Goal: Use online tool/utility: Use online tool/utility

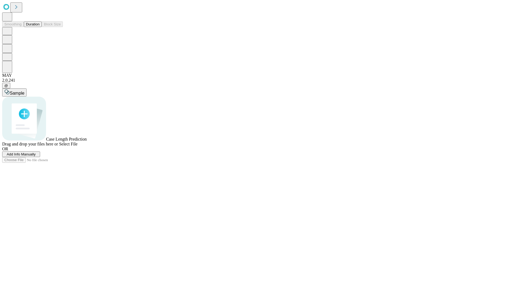
click at [40, 27] on button "Duration" at bounding box center [33, 24] width 18 height 6
click at [36, 156] on span "Add Info Manually" at bounding box center [21, 154] width 29 height 4
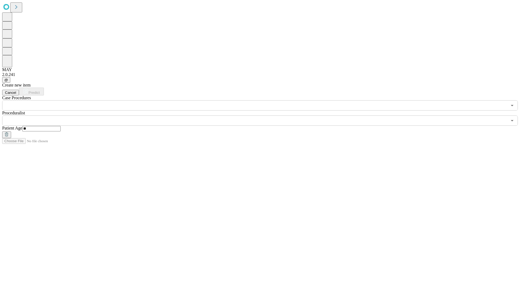
type input "**"
click at [264, 116] on input "text" at bounding box center [254, 121] width 505 height 10
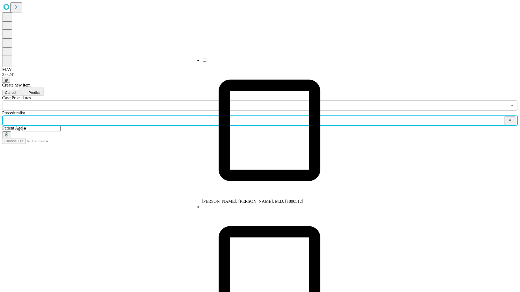
click at [264, 62] on li "[PERSON_NAME], [PERSON_NAME], M.D. [1000512]" at bounding box center [269, 130] width 135 height 147
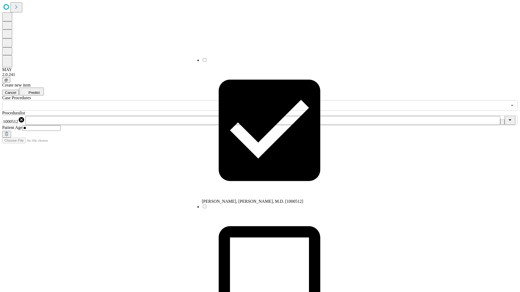
click at [114, 100] on input "text" at bounding box center [254, 105] width 505 height 10
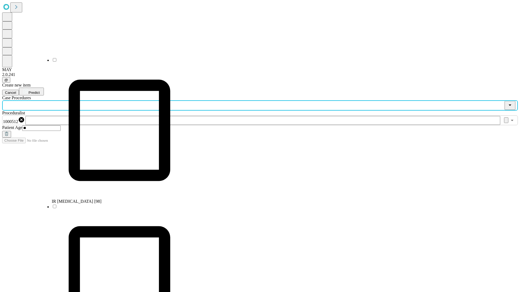
click at [114, 62] on li "IR [MEDICAL_DATA] [98]" at bounding box center [119, 130] width 135 height 147
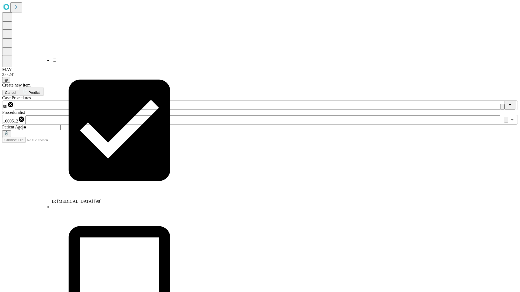
click at [40, 91] on span "Predict" at bounding box center [33, 93] width 11 height 4
